Goal: Information Seeking & Learning: Learn about a topic

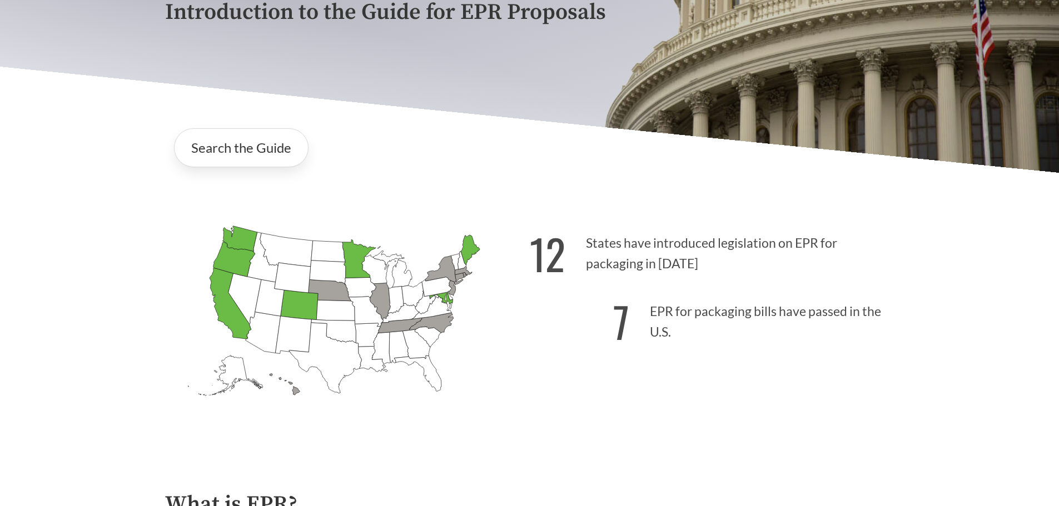
scroll to position [222, 0]
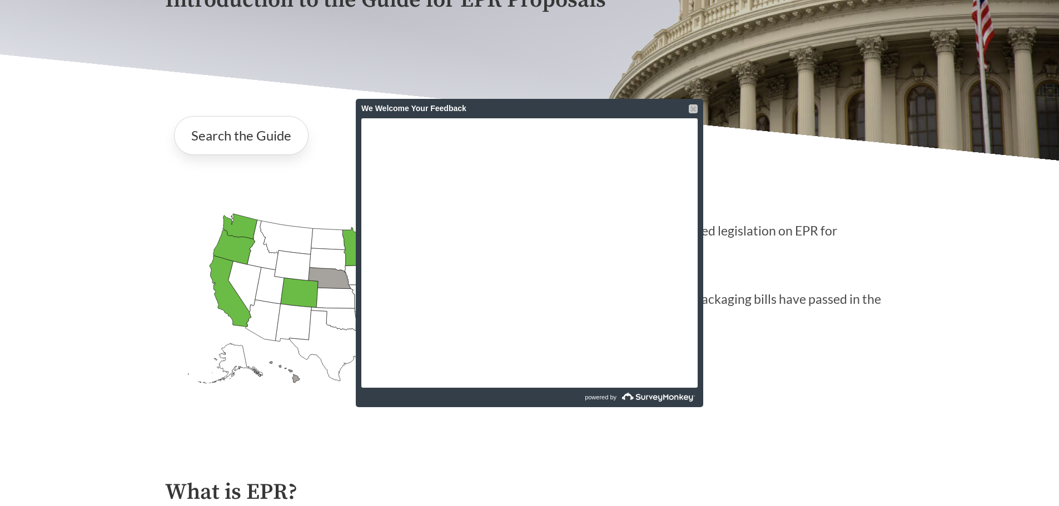
click at [690, 108] on div at bounding box center [692, 108] width 9 height 9
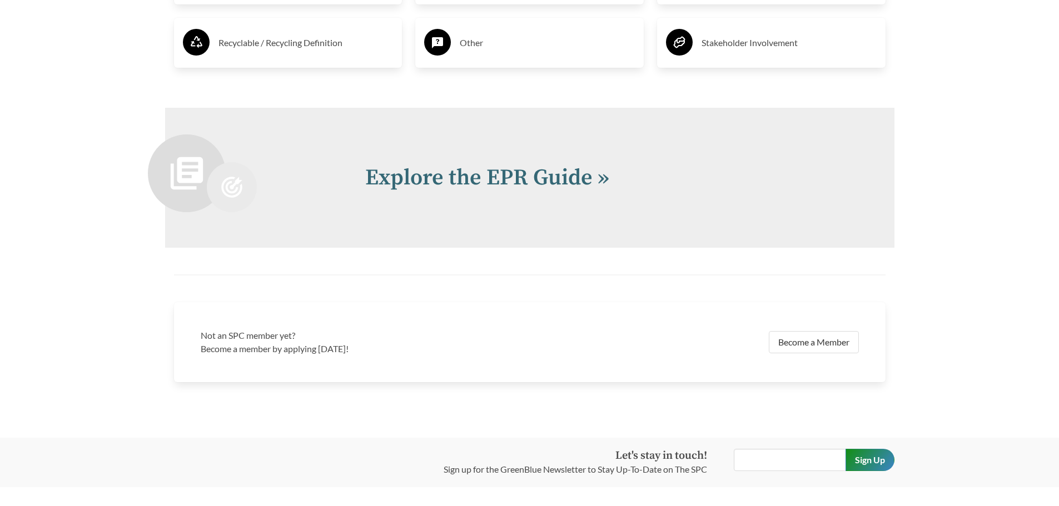
scroll to position [2453, 0]
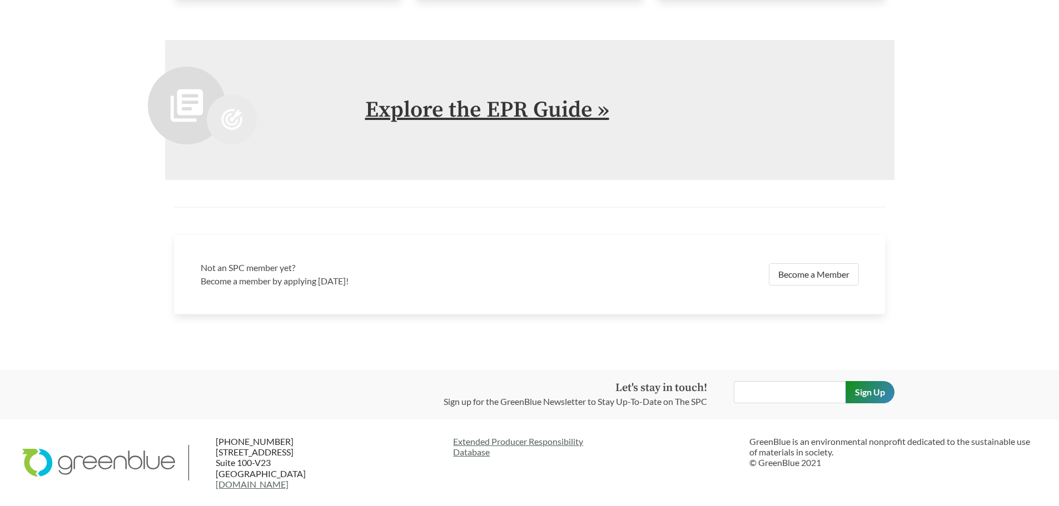
click at [511, 113] on link "Explore the EPR Guide »" at bounding box center [487, 110] width 244 height 28
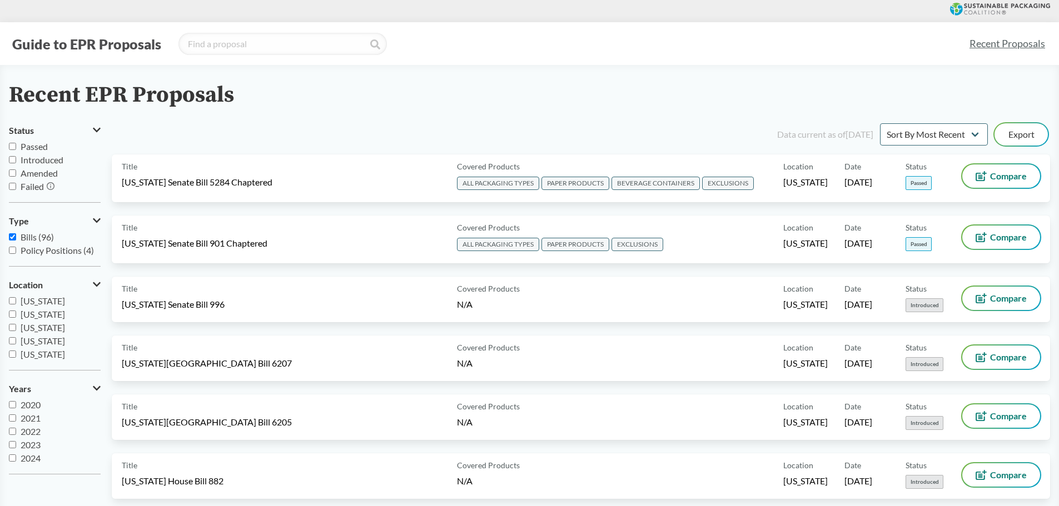
drag, startPoint x: 159, startPoint y: 74, endPoint x: 164, endPoint y: 71, distance: 6.3
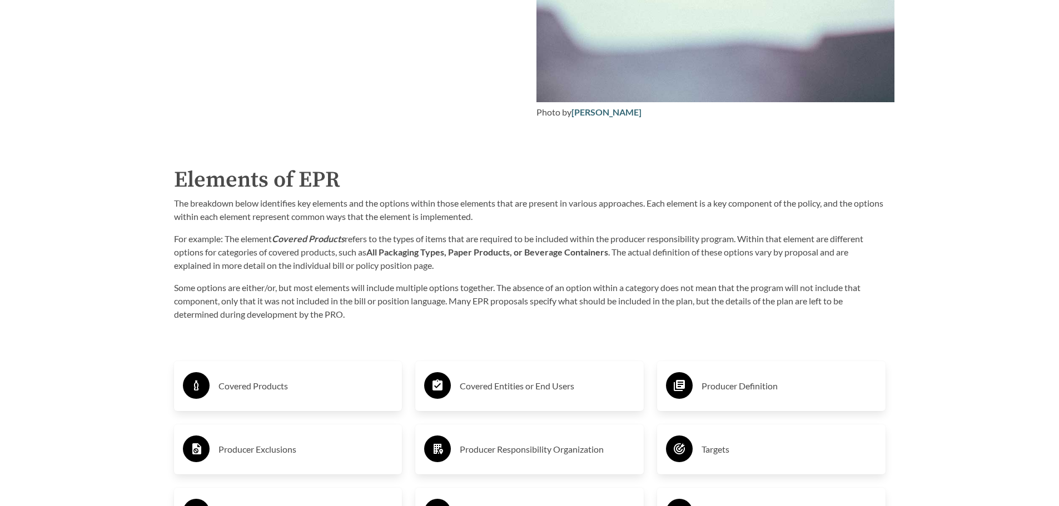
scroll to position [1834, 0]
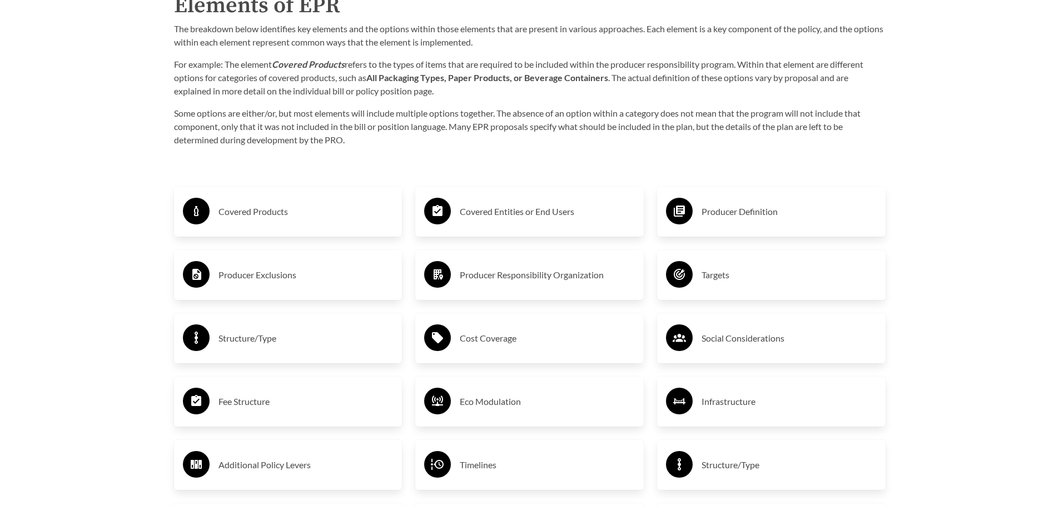
click at [471, 341] on h3 "Cost Coverage" at bounding box center [547, 339] width 175 height 18
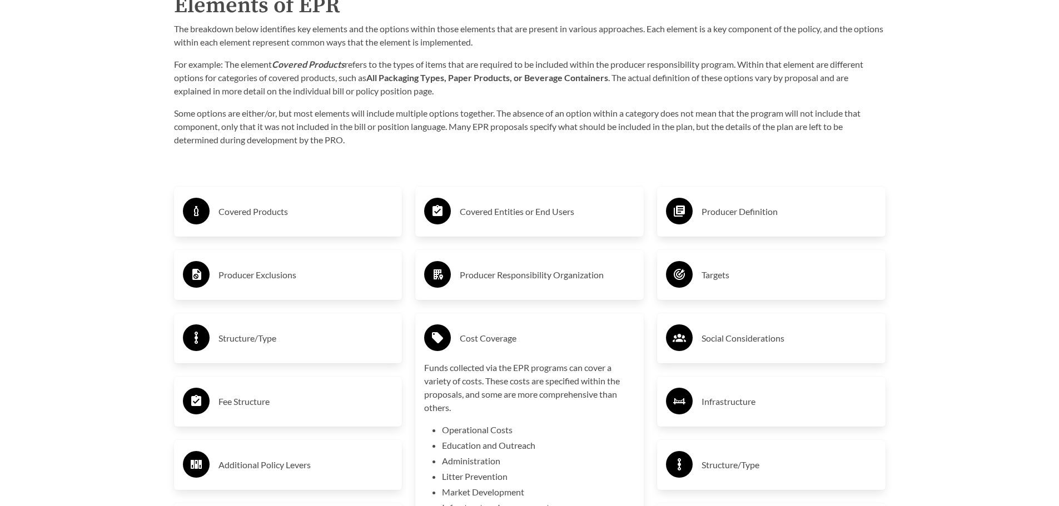
click at [264, 401] on h3 "Fee Structure" at bounding box center [305, 402] width 175 height 18
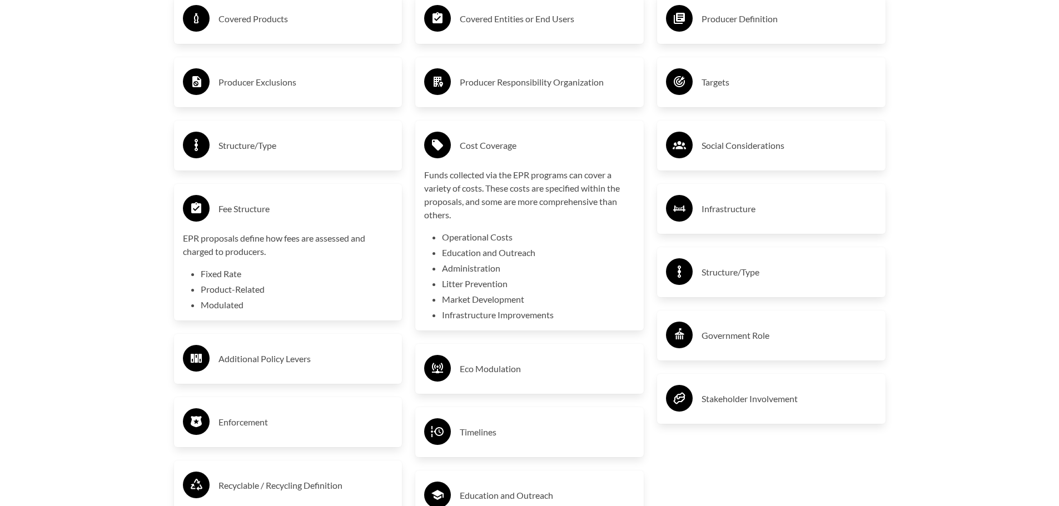
scroll to position [2056, 0]
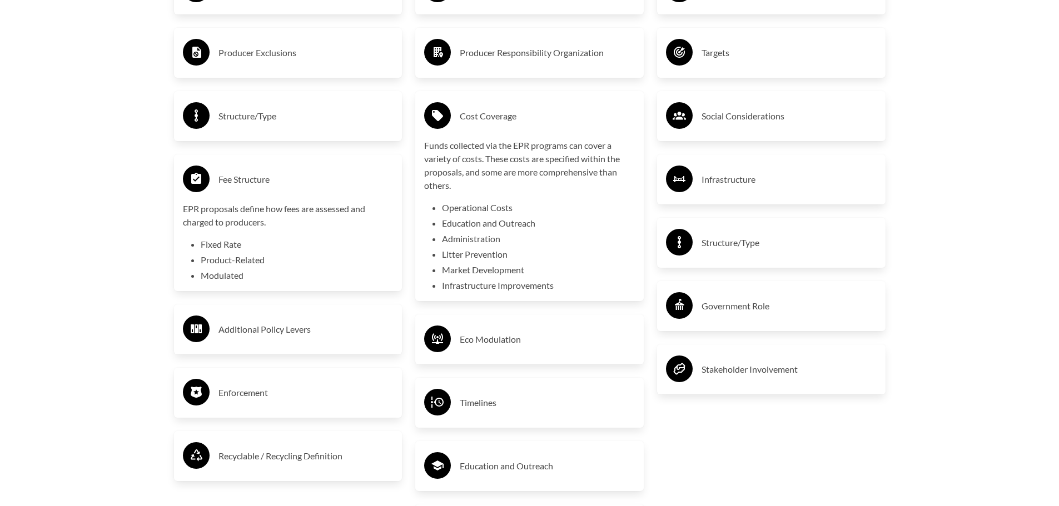
click at [275, 216] on p "EPR proposals define how fees are assessed and charged to producers." at bounding box center [288, 215] width 211 height 27
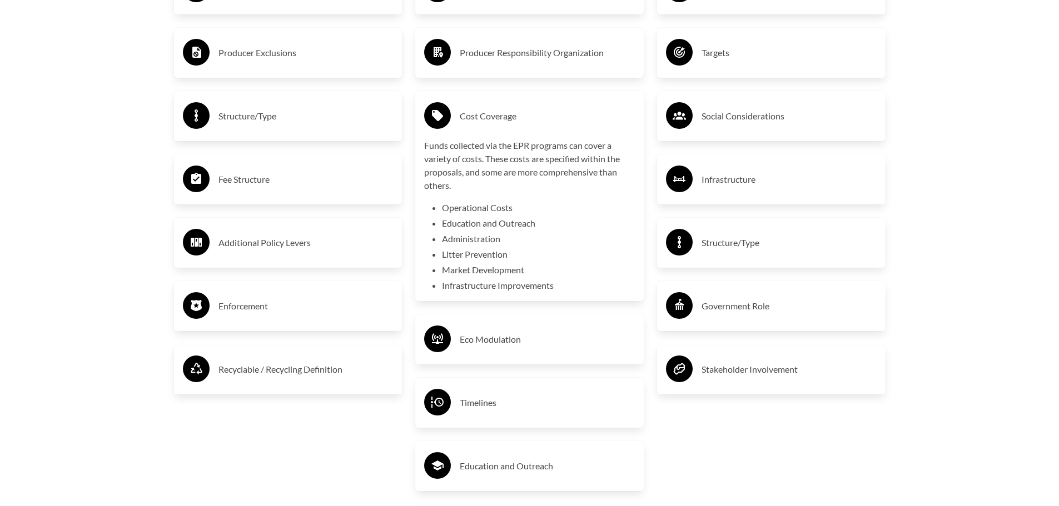
click at [241, 183] on h3 "Fee Structure" at bounding box center [305, 180] width 175 height 18
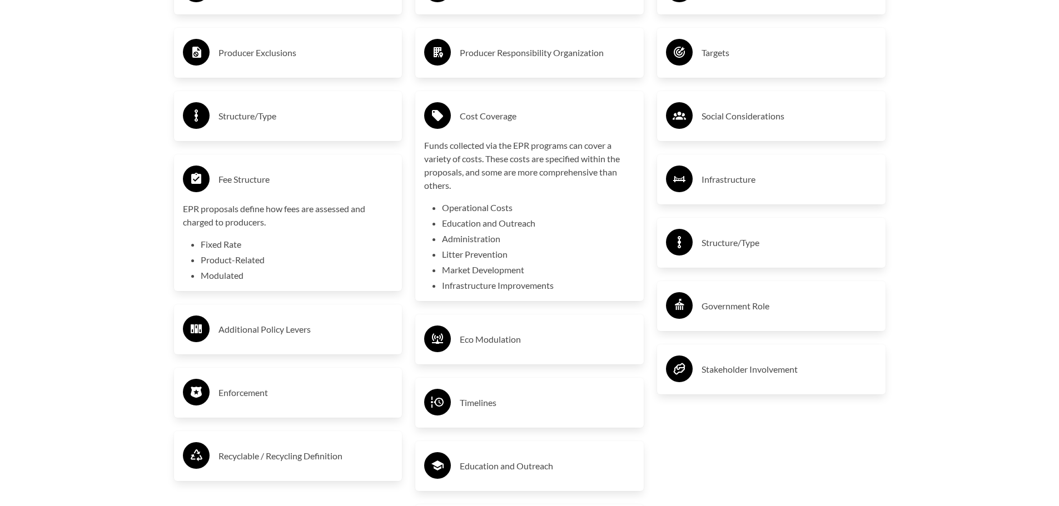
click at [198, 179] on icon at bounding box center [196, 178] width 10 height 11
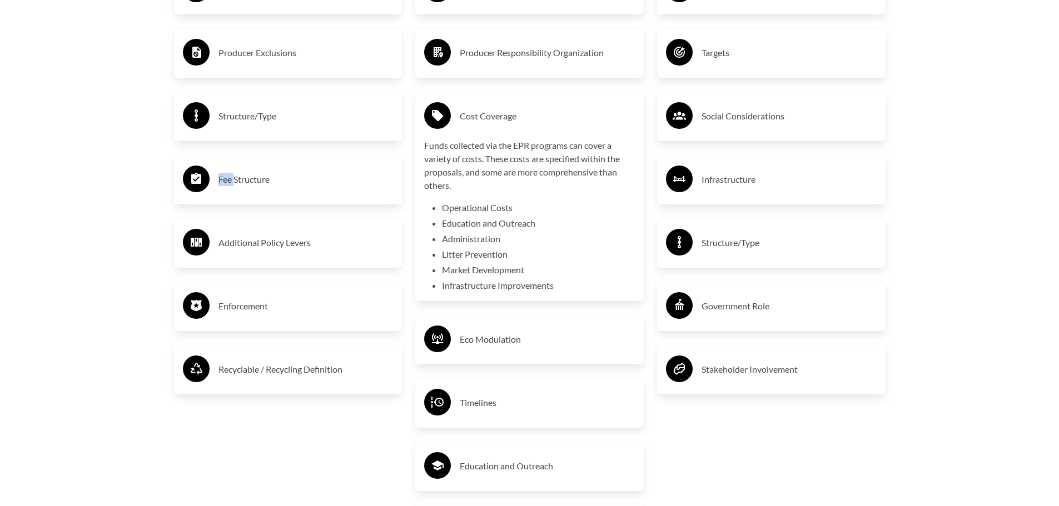
click at [198, 179] on icon at bounding box center [196, 178] width 10 height 11
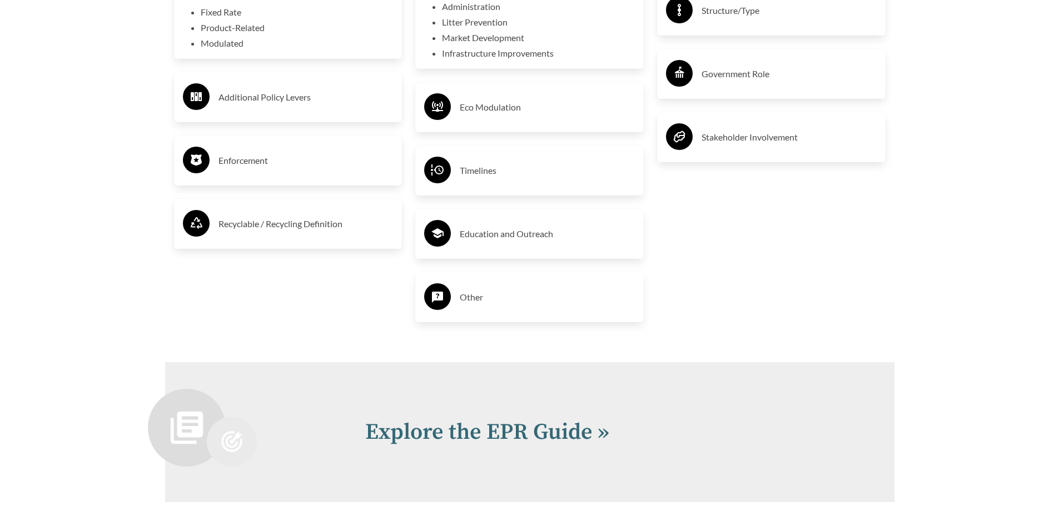
scroll to position [2389, 0]
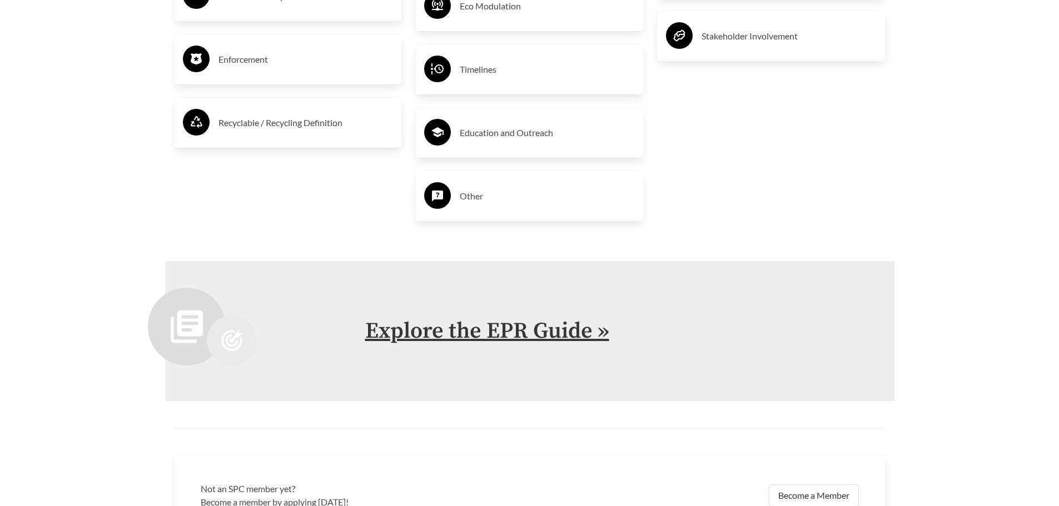
click at [468, 332] on link "Explore the EPR Guide »" at bounding box center [487, 331] width 244 height 28
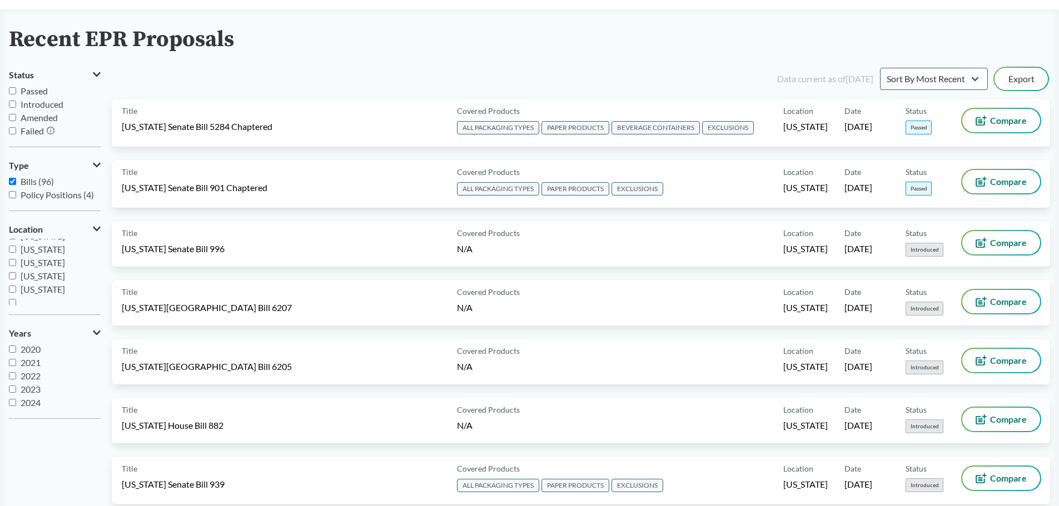
scroll to position [240, 0]
click at [29, 290] on span "[US_STATE]" at bounding box center [43, 285] width 44 height 11
click at [16, 289] on input "[US_STATE]" at bounding box center [12, 285] width 7 height 7
checkbox input "true"
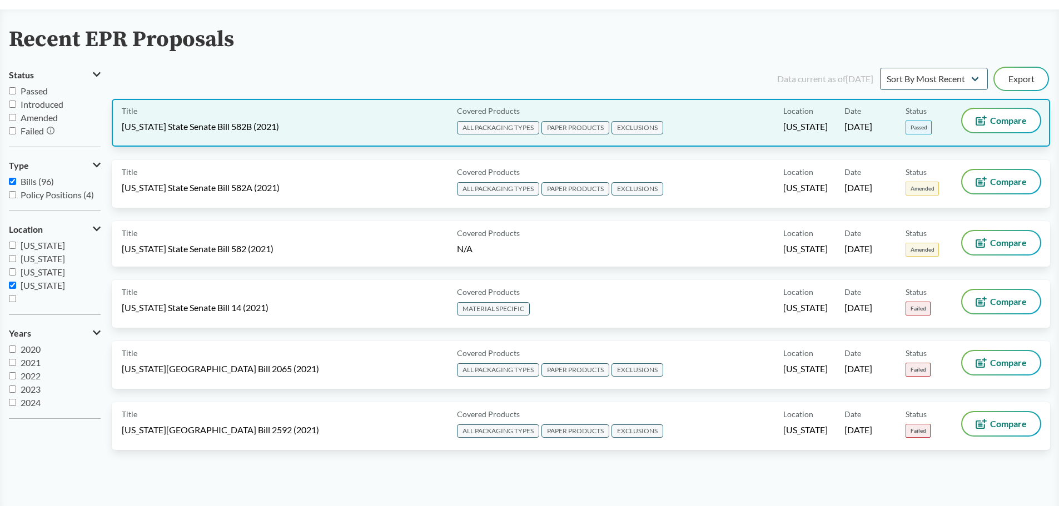
click at [228, 131] on span "[US_STATE] State Senate Bill 582B (2021)" at bounding box center [200, 127] width 157 height 12
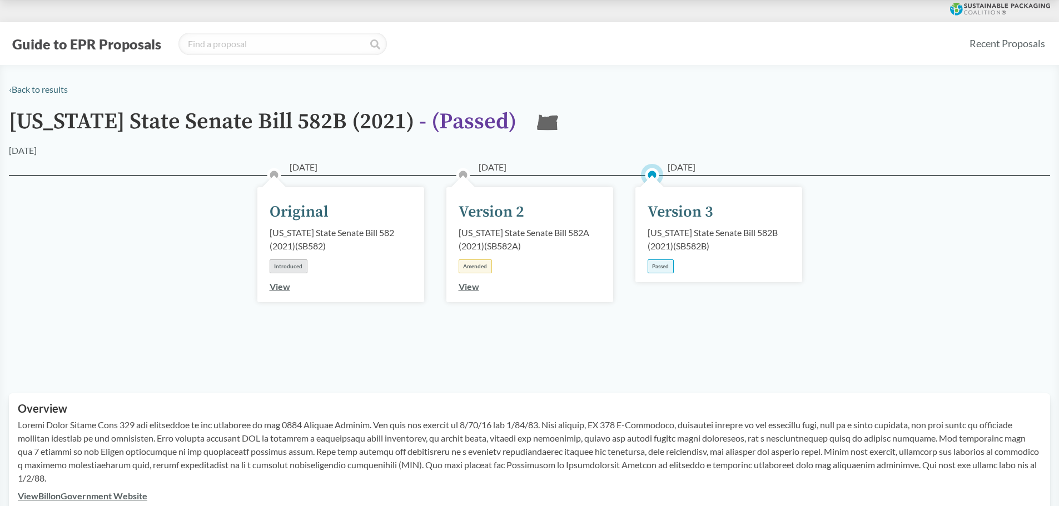
click at [687, 209] on div "Version 3" at bounding box center [680, 212] width 66 height 23
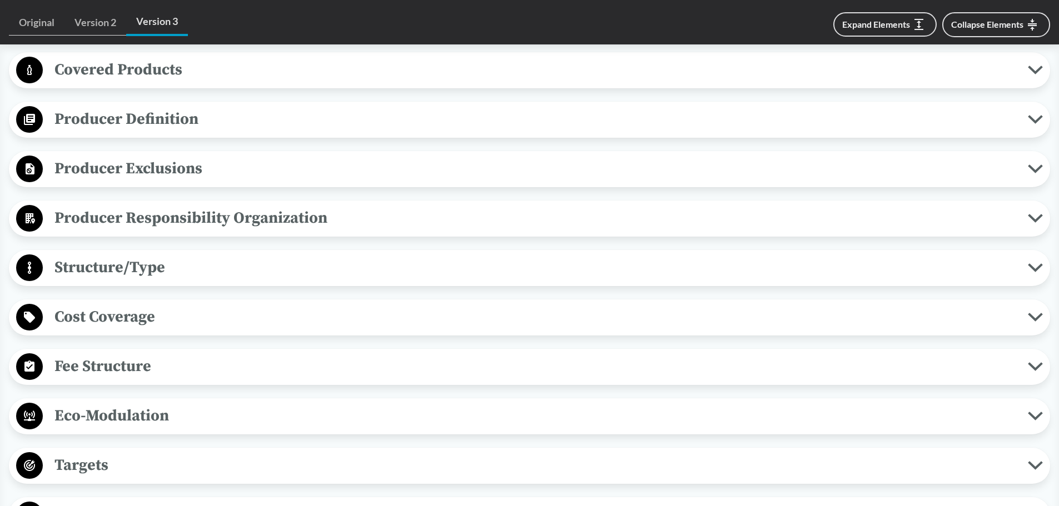
scroll to position [500, 0]
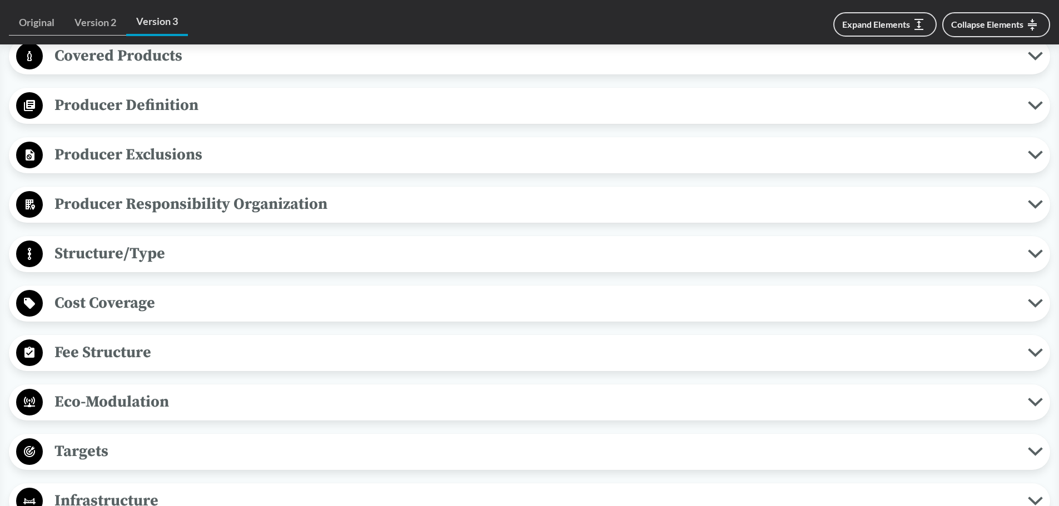
click at [166, 347] on span "Fee Structure" at bounding box center [535, 352] width 985 height 25
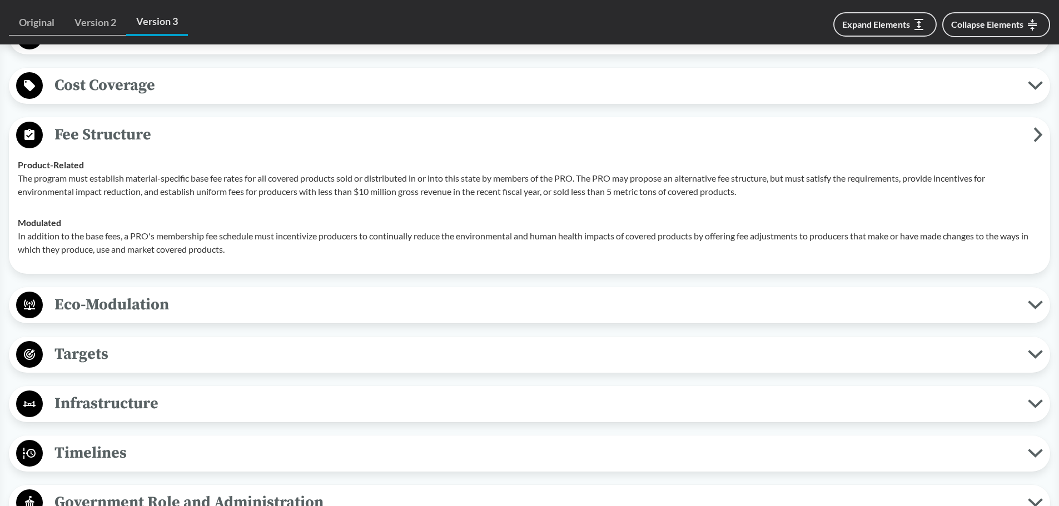
scroll to position [722, 0]
